Goal: Navigation & Orientation: Go to known website

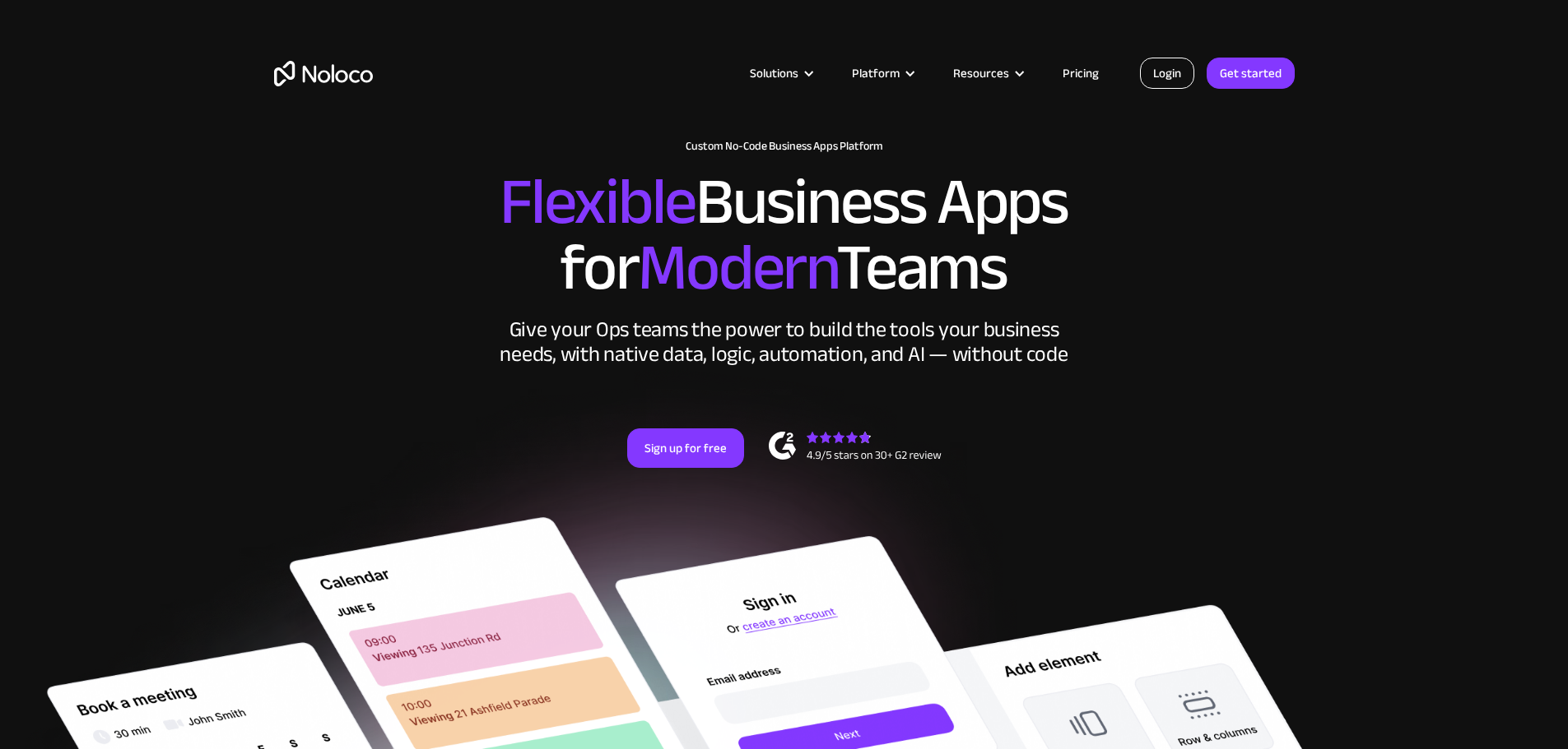
click at [1165, 69] on link "Login" at bounding box center [1168, 73] width 55 height 32
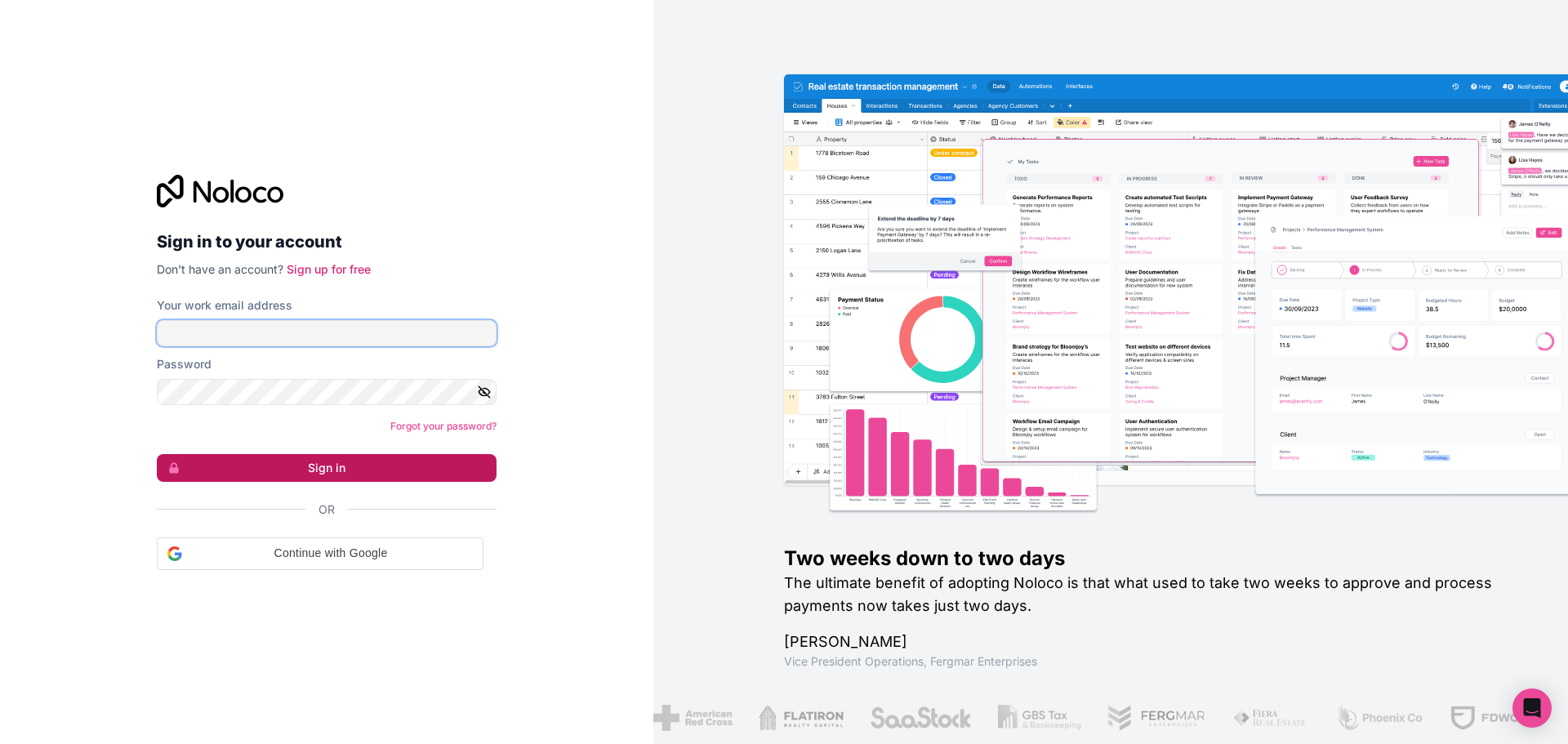
type input "divraj@albacars.ae"
click at [384, 465] on button "Sign in" at bounding box center [326, 468] width 340 height 28
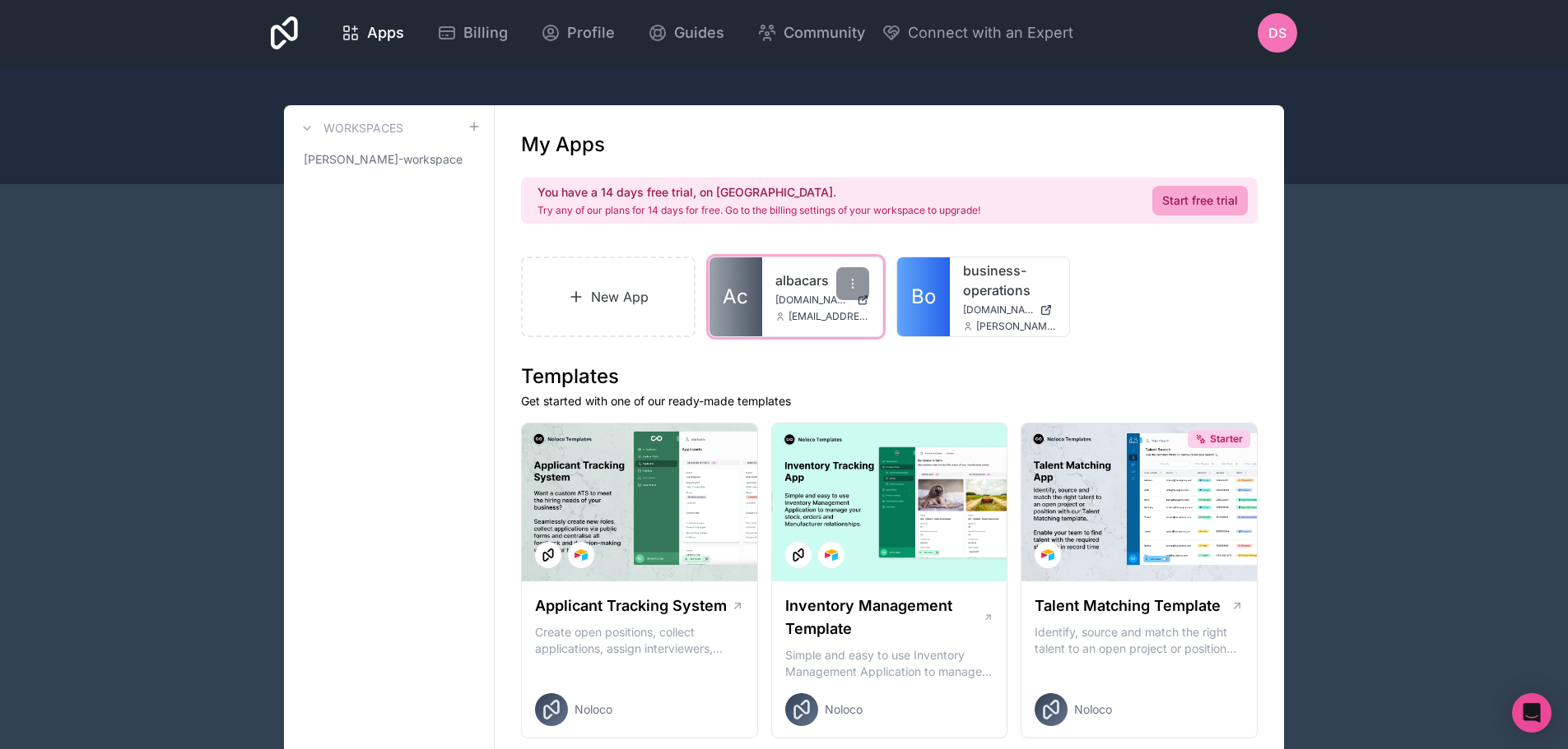
click at [752, 320] on link "Ac" at bounding box center [736, 297] width 53 height 79
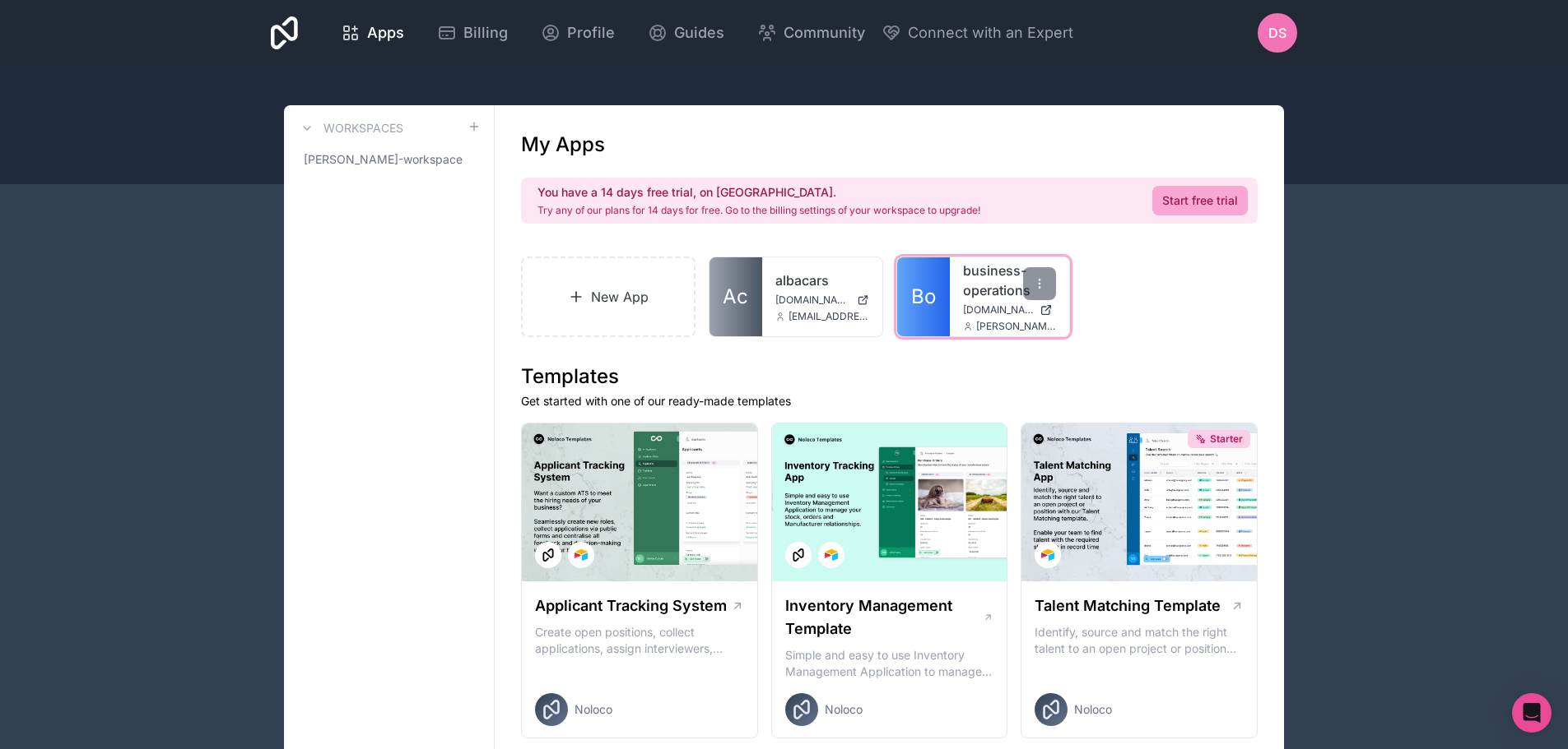
click at [979, 304] on span "[DOMAIN_NAME]" at bounding box center [998, 310] width 71 height 13
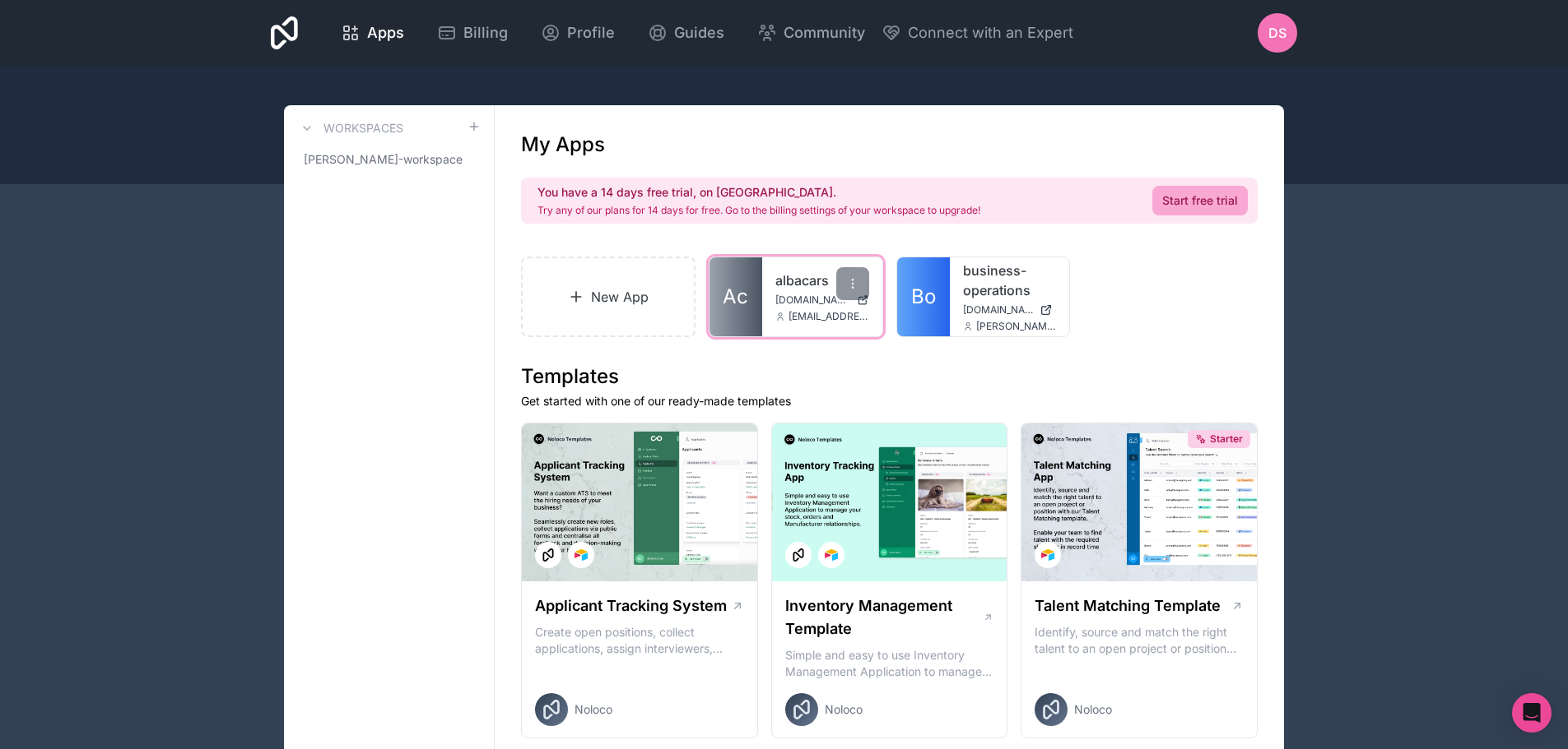
click at [737, 287] on span "Ac" at bounding box center [736, 297] width 26 height 26
